Goal: Leave review/rating: Share an evaluation or opinion about a product, service, or content

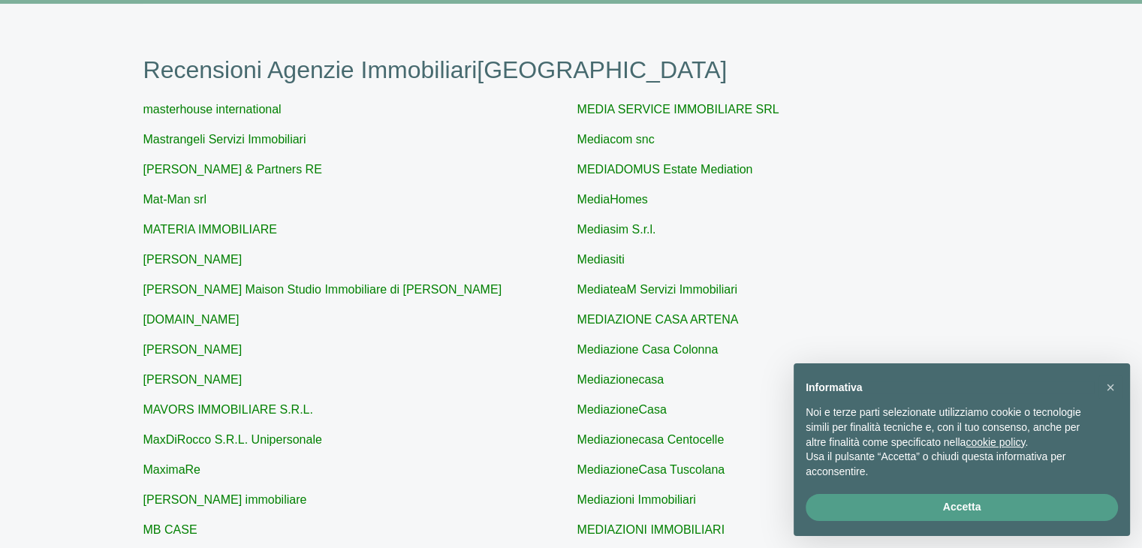
scroll to position [117, 0]
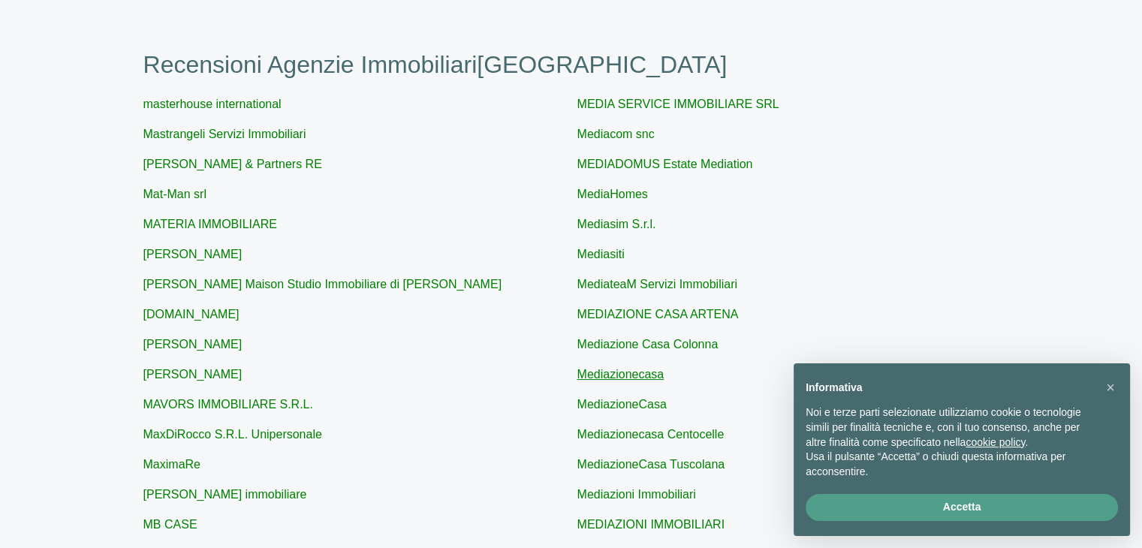
click at [640, 371] on link "Mediazionecasa" at bounding box center [620, 374] width 87 height 13
type input "Mediazionecasa"
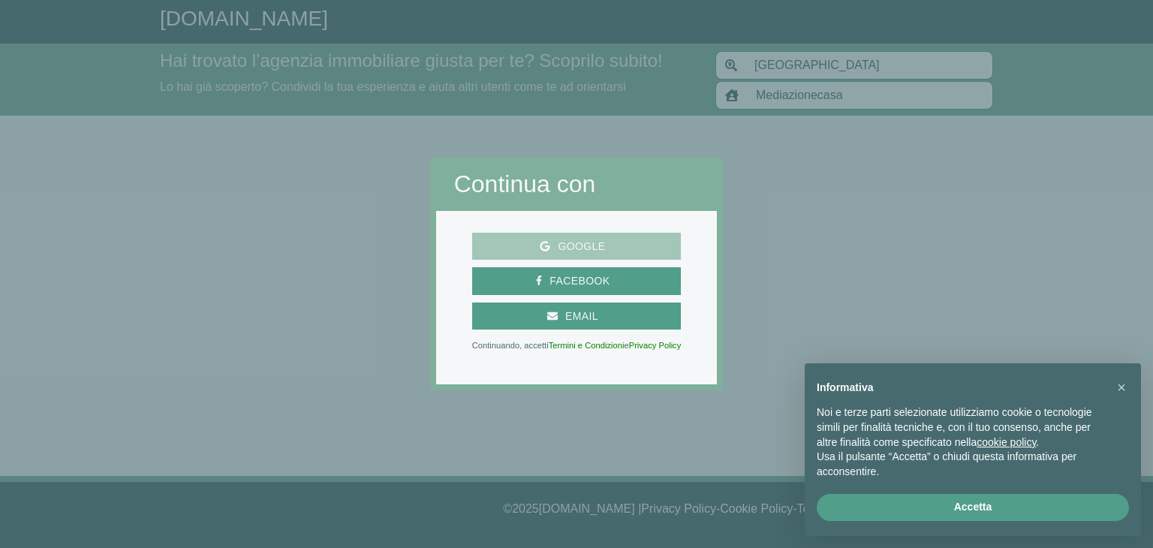
click at [564, 247] on span "Google" at bounding box center [581, 246] width 62 height 19
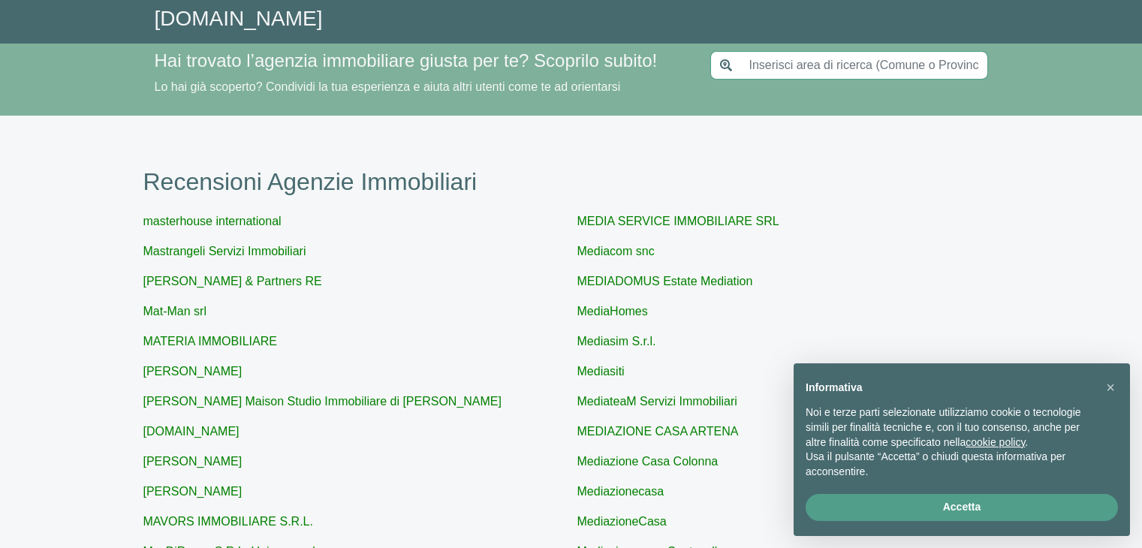
type input "[GEOGRAPHIC_DATA]"
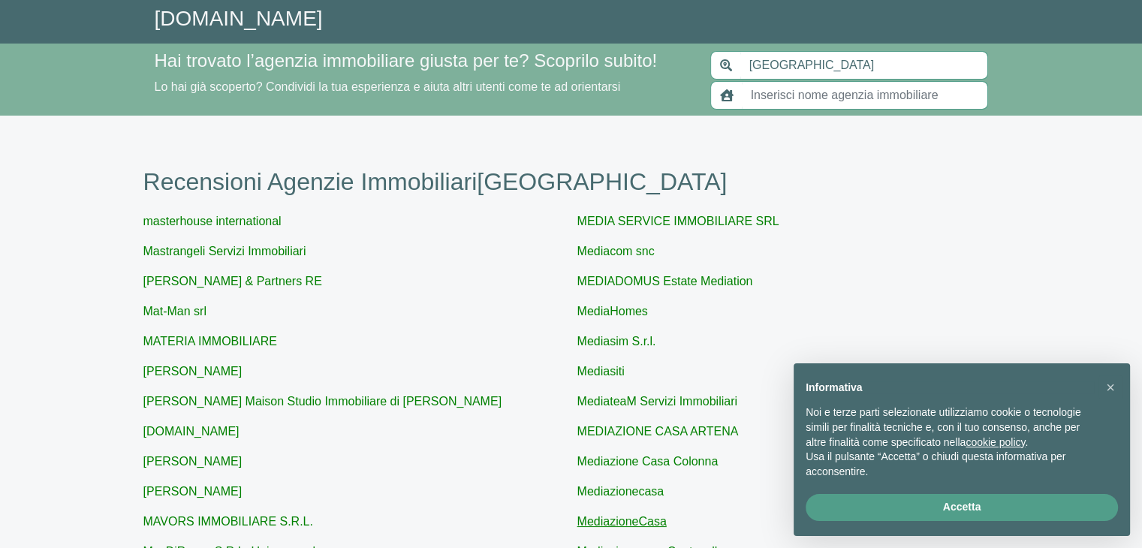
click at [604, 525] on link "MediazioneCasa" at bounding box center [621, 521] width 89 height 13
type input "MediazioneCasa"
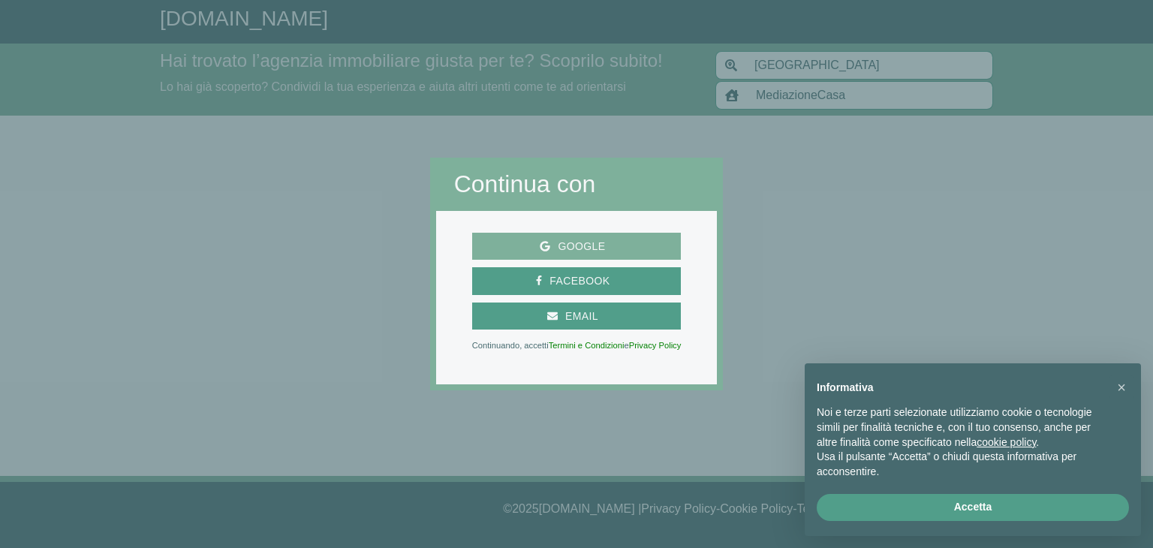
click at [572, 242] on span "Google" at bounding box center [581, 246] width 62 height 19
